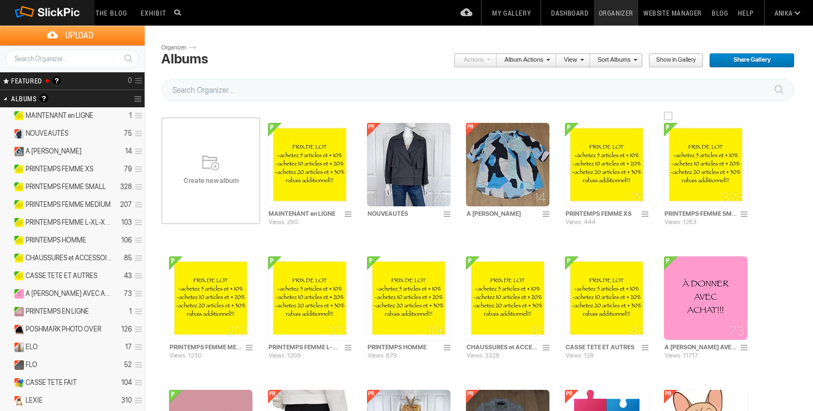
click at [705, 181] on img at bounding box center [705, 164] width 83 height 83
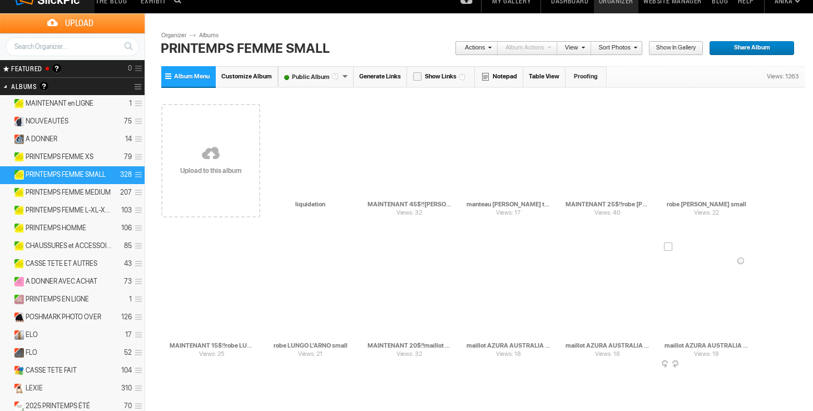
scroll to position [20, 0]
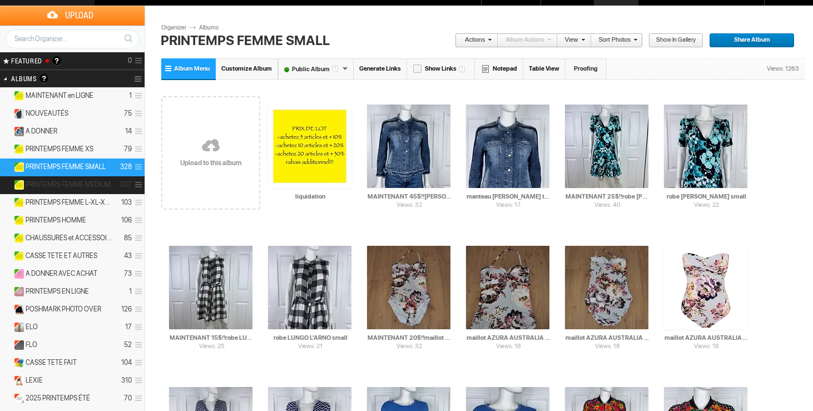
click at [100, 181] on span "PRINTEMPS FEMME MEDIUM" at bounding box center [68, 184] width 85 height 9
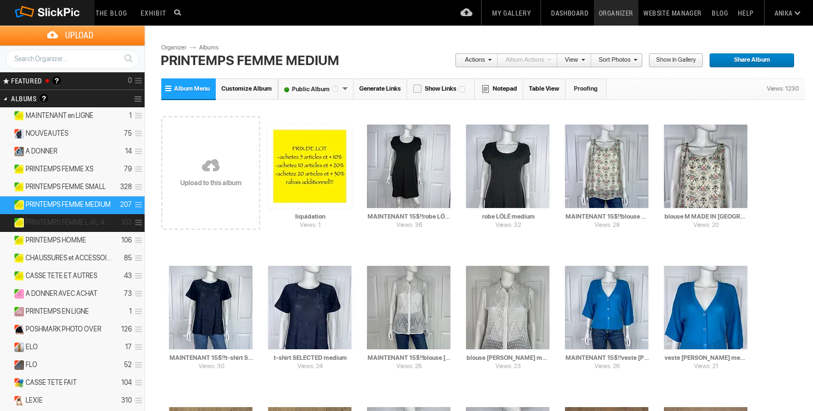
click at [95, 221] on span "PRINTEMPS FEMME L-XL-XXL" at bounding box center [69, 222] width 87 height 9
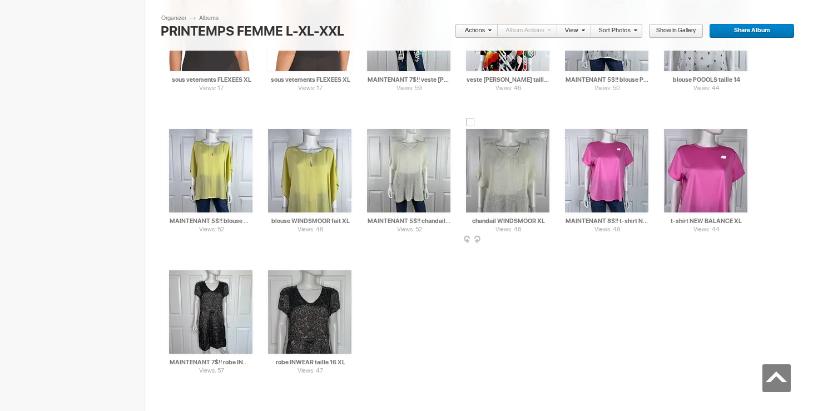
scroll to position [2301, 0]
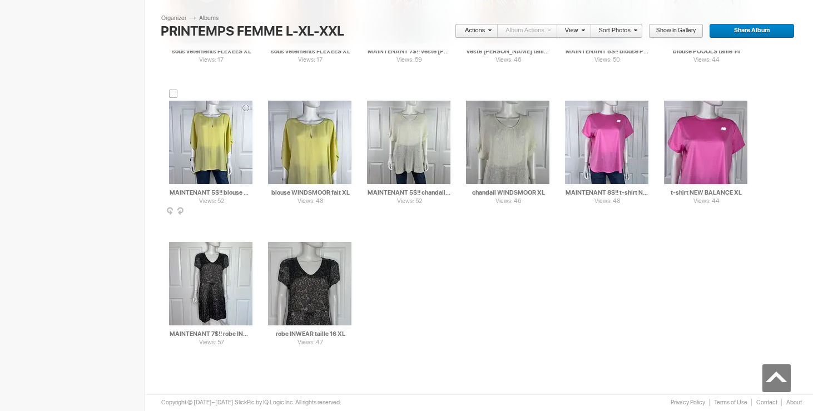
click at [172, 97] on div at bounding box center [173, 94] width 9 height 9
click at [270, 95] on div at bounding box center [272, 94] width 9 height 9
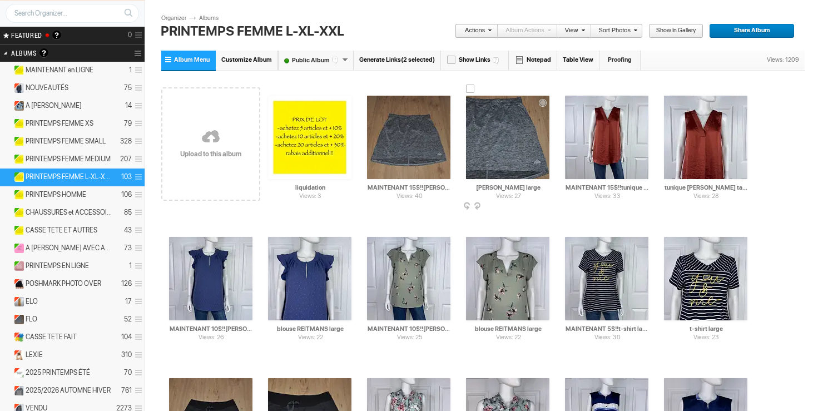
scroll to position [0, 0]
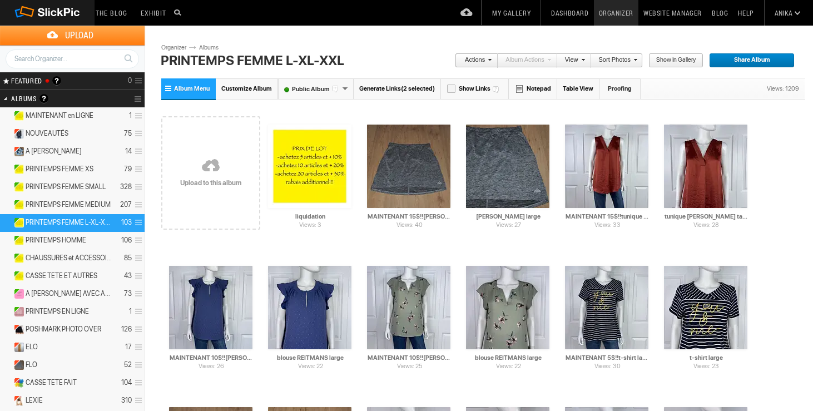
click at [484, 59] on link "Actions" at bounding box center [473, 60] width 37 height 14
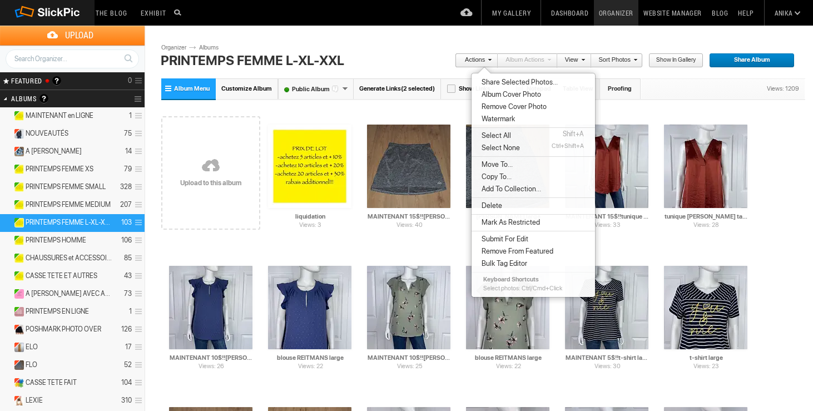
click at [507, 161] on span "Move To..." at bounding box center [495, 164] width 34 height 9
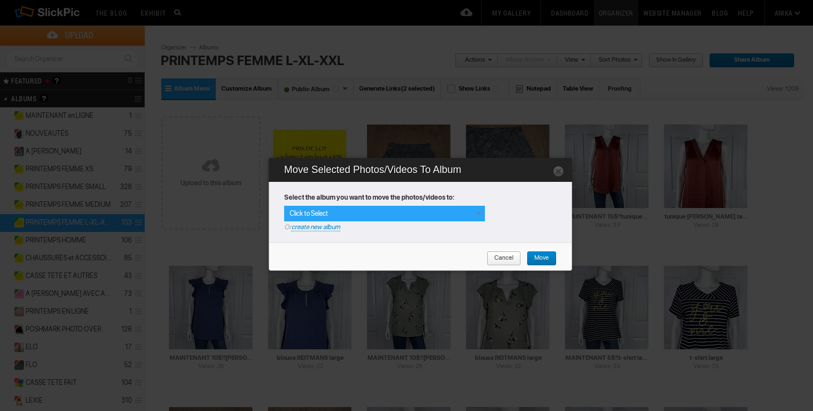
click at [479, 211] on span at bounding box center [478, 213] width 9 height 9
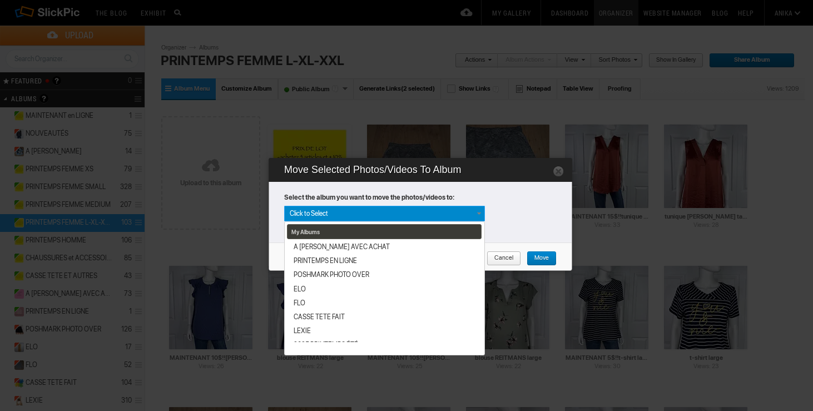
scroll to position [189, 0]
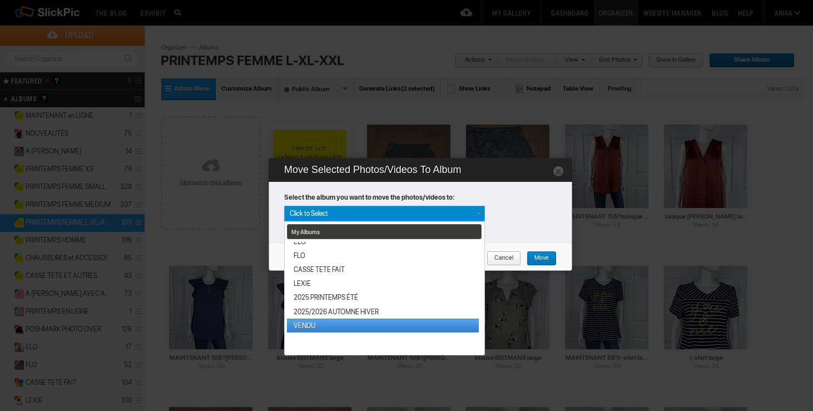
click at [322, 324] on link "VENDU" at bounding box center [383, 326] width 192 height 14
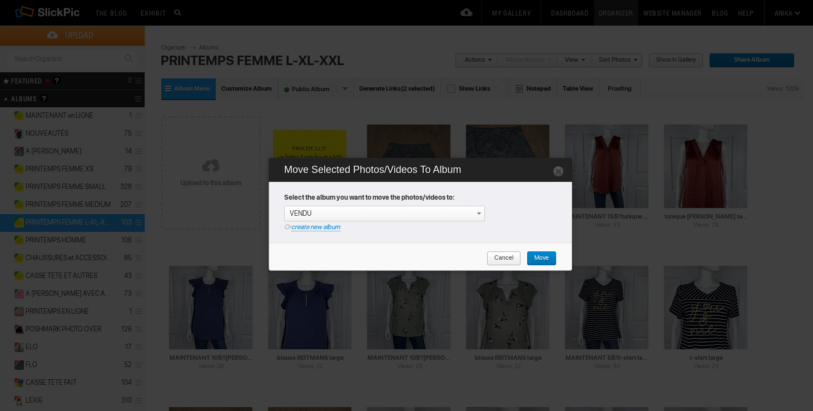
click at [548, 255] on span "Move" at bounding box center [538, 258] width 22 height 14
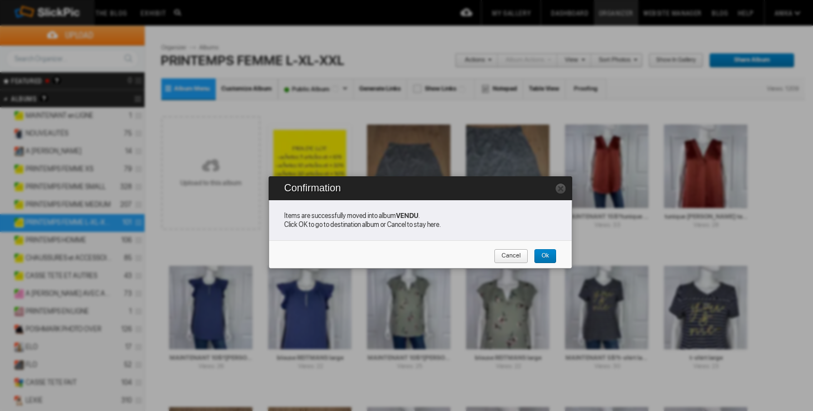
click at [518, 254] on span "Cancel" at bounding box center [507, 256] width 27 height 14
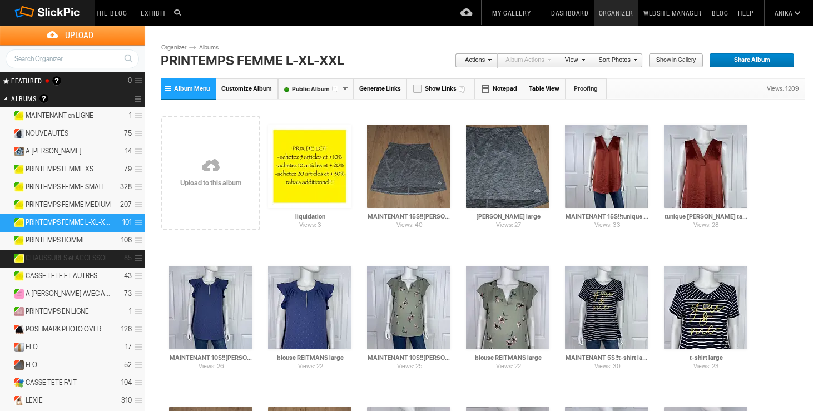
click at [68, 258] on span "CHAUSSURES et ACCESSOIRES" at bounding box center [69, 258] width 87 height 9
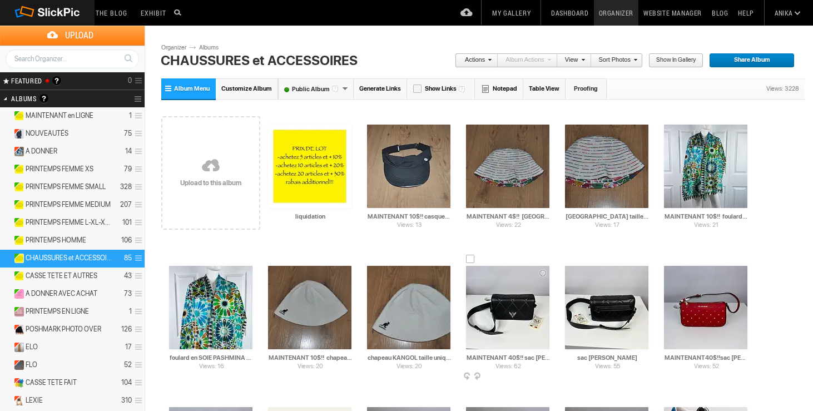
click at [471, 259] on div at bounding box center [470, 259] width 9 height 9
click at [572, 258] on div at bounding box center [569, 259] width 9 height 9
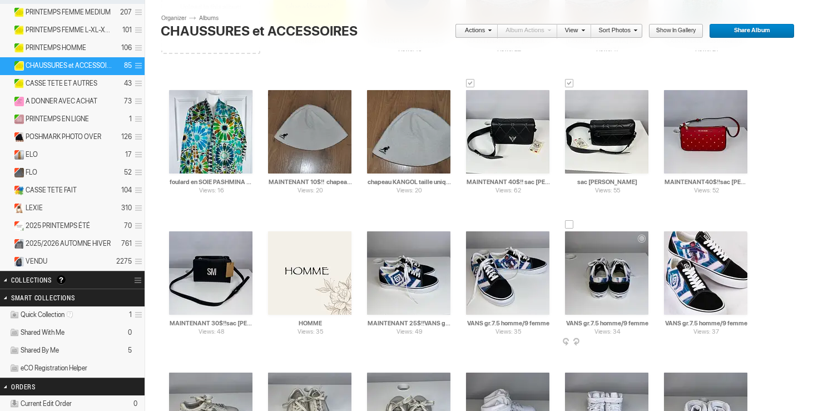
scroll to position [200, 0]
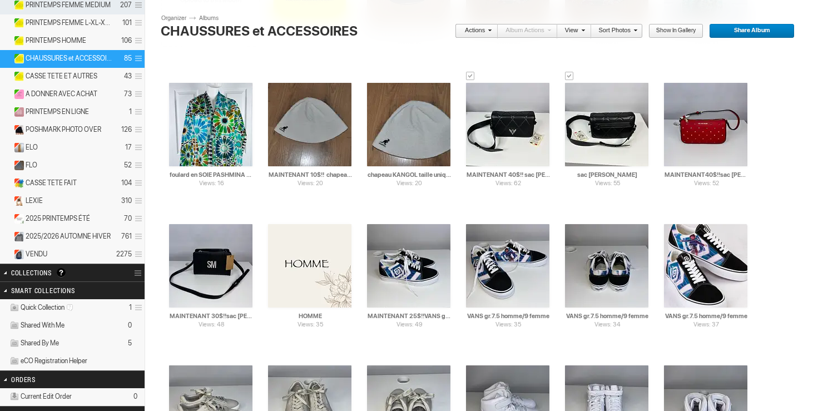
click at [492, 31] on span at bounding box center [488, 30] width 7 height 7
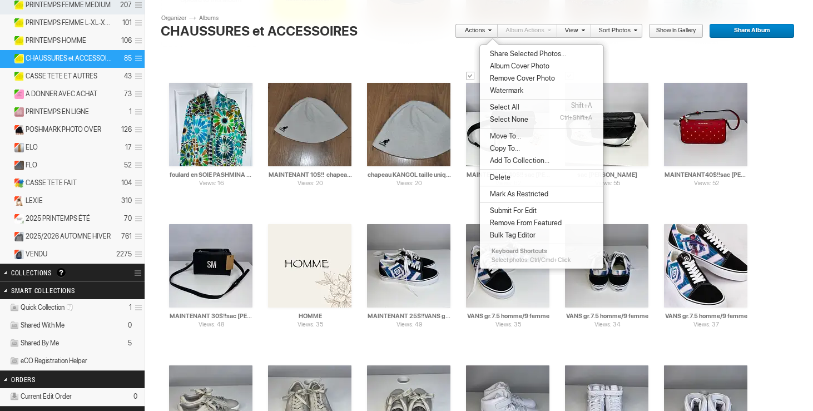
click at [497, 136] on span "Move To..." at bounding box center [504, 136] width 34 height 9
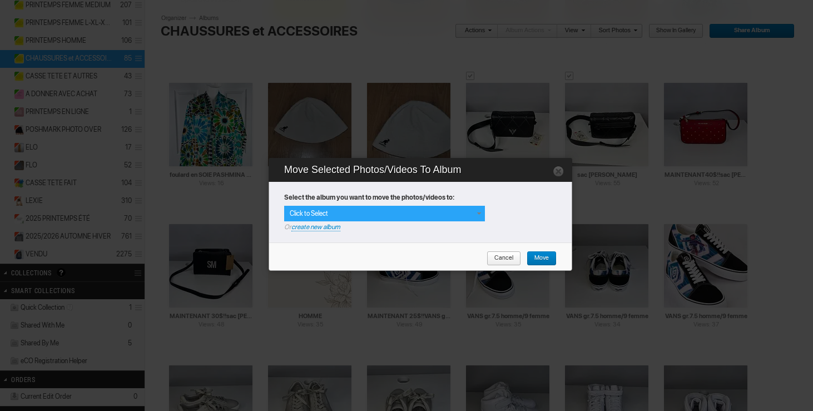
click at [474, 211] on span at bounding box center [478, 213] width 9 height 9
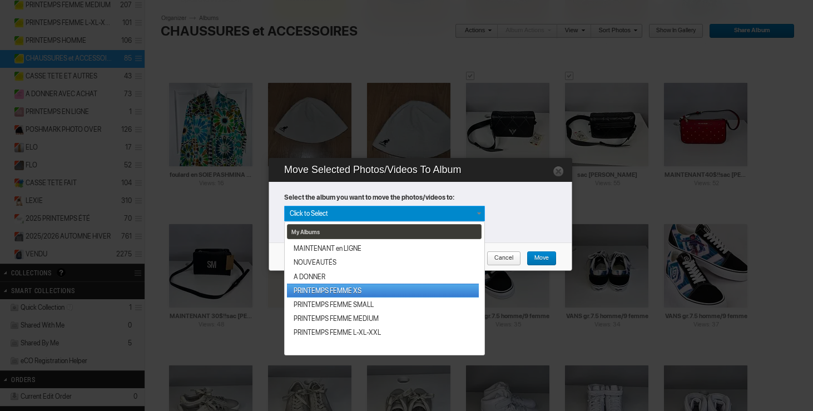
scroll to position [189, 0]
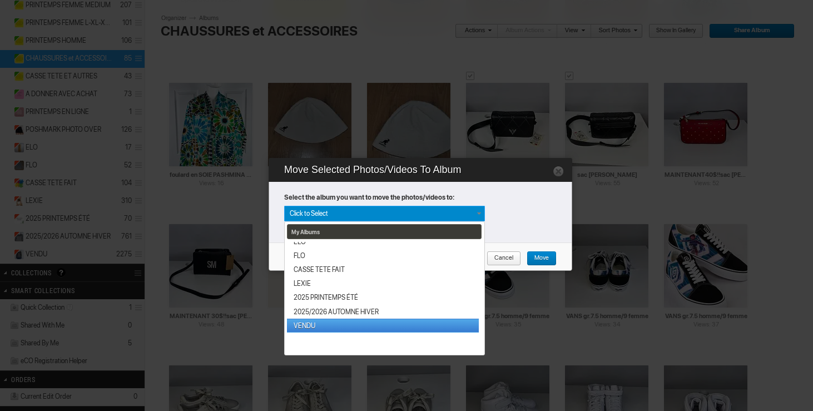
click at [324, 325] on link "VENDU" at bounding box center [383, 326] width 192 height 14
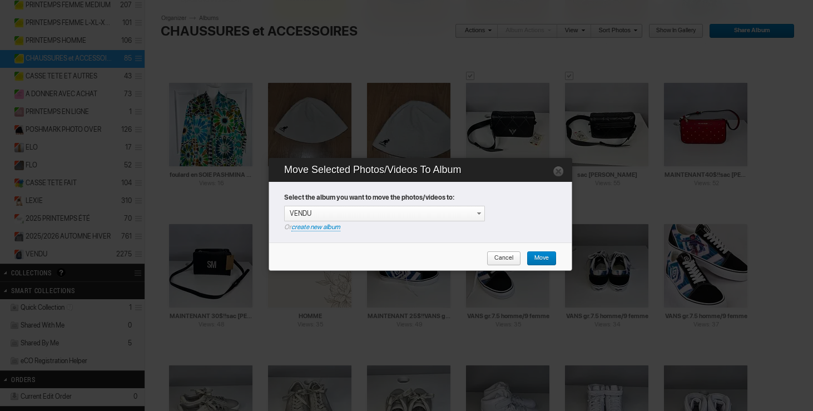
click at [546, 256] on span "Move" at bounding box center [538, 258] width 22 height 14
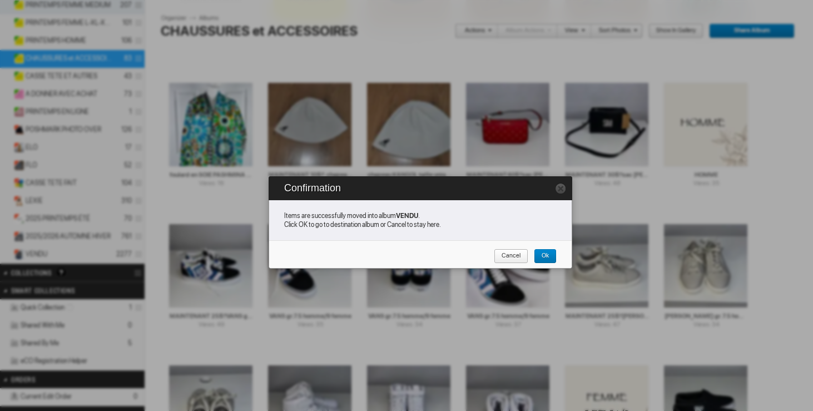
click at [516, 255] on span "Cancel" at bounding box center [507, 256] width 27 height 14
